Goal: Check status: Check status

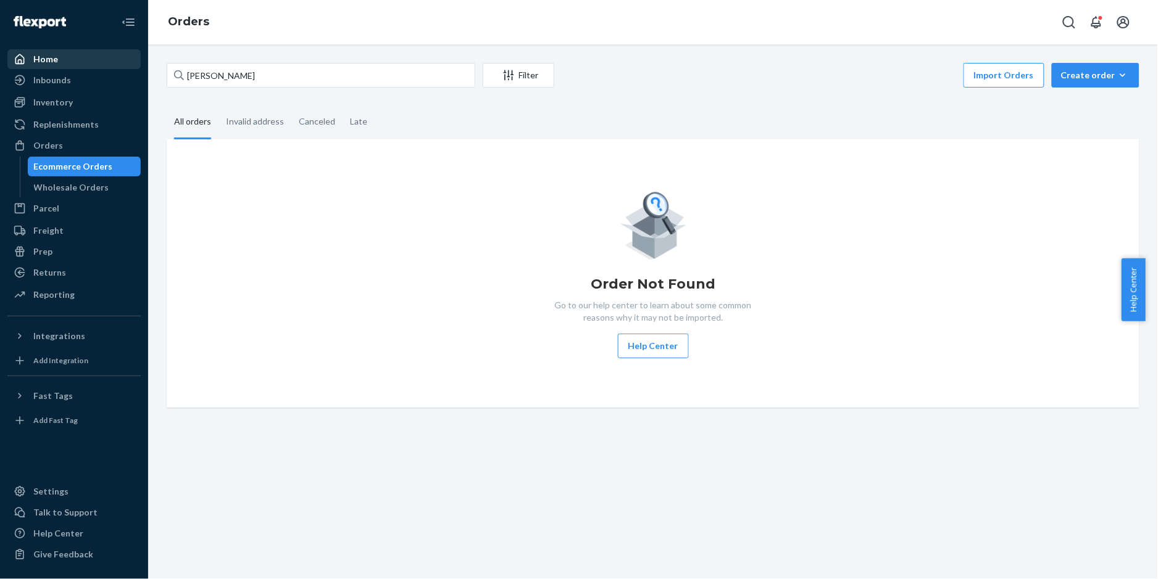
click at [45, 61] on div "Home" at bounding box center [45, 59] width 25 height 12
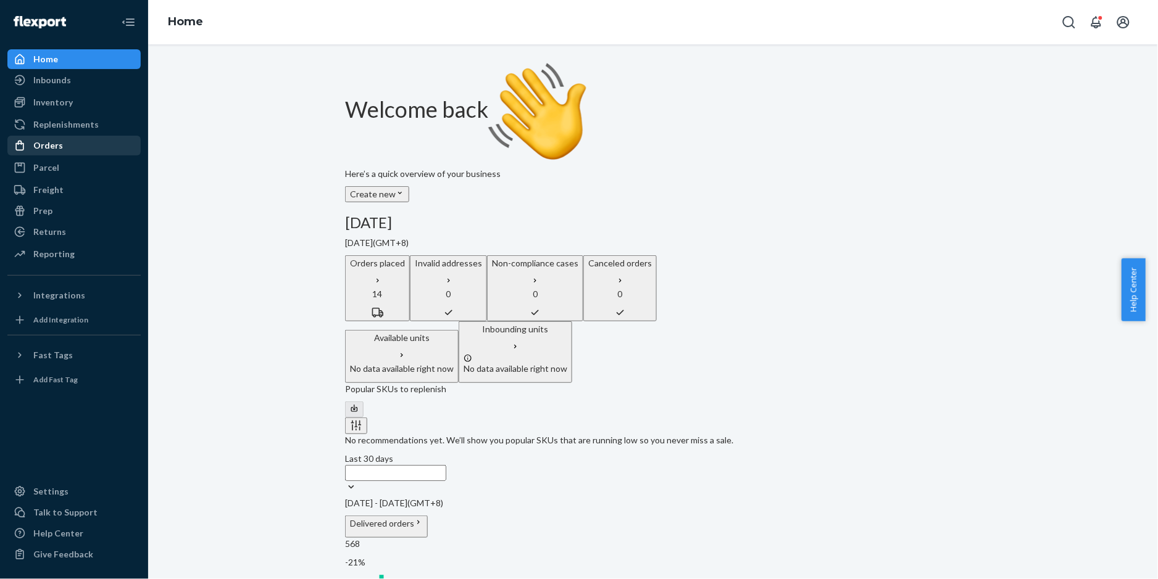
click at [50, 137] on div "Orders" at bounding box center [74, 145] width 131 height 17
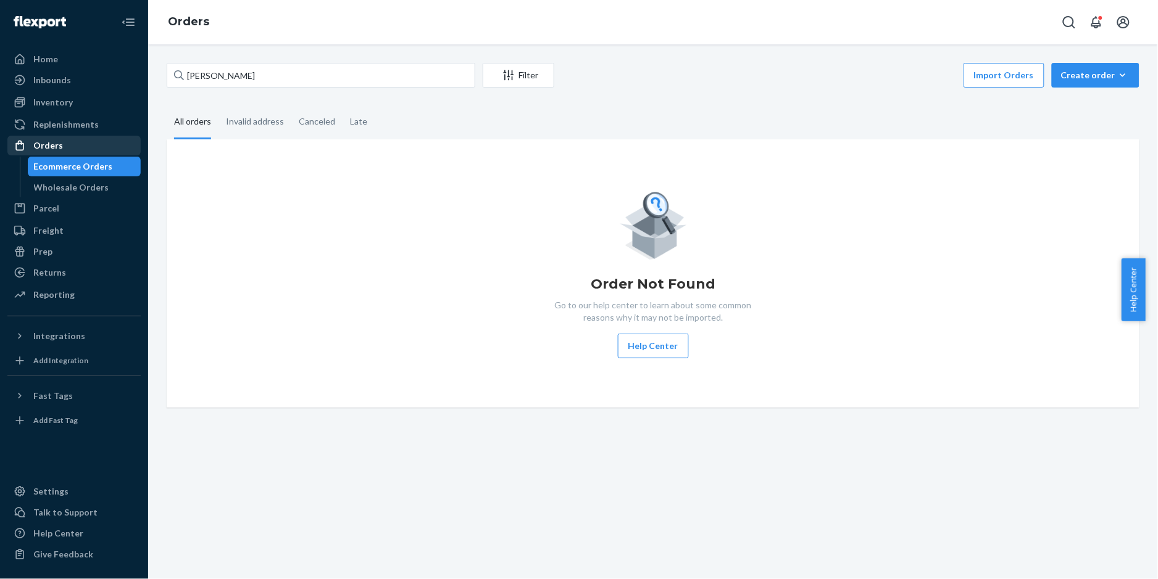
click at [60, 147] on div "Orders" at bounding box center [74, 145] width 131 height 17
